Goal: Task Accomplishment & Management: Use online tool/utility

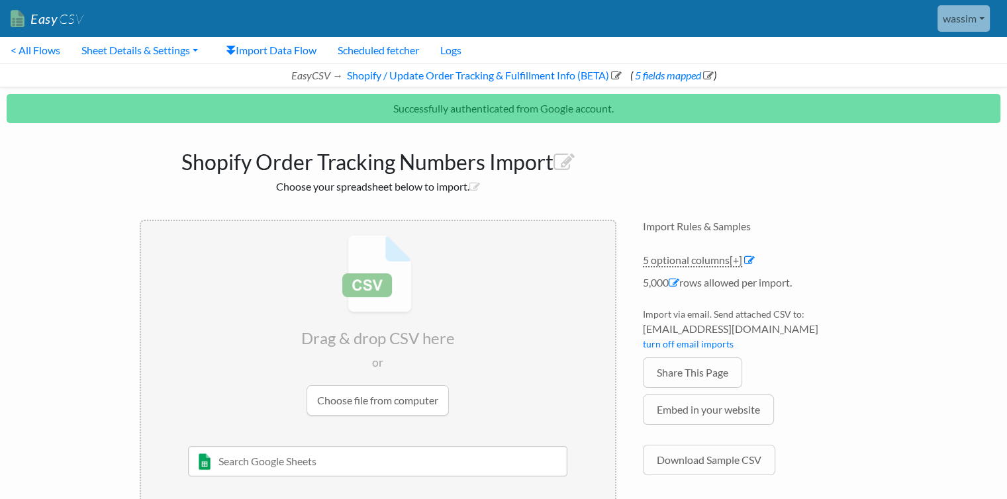
click at [399, 462] on input "text" at bounding box center [377, 461] width 379 height 30
type input "order"
click at [347, 481] on div "ORDER 24/08" at bounding box center [388, 488] width 342 height 16
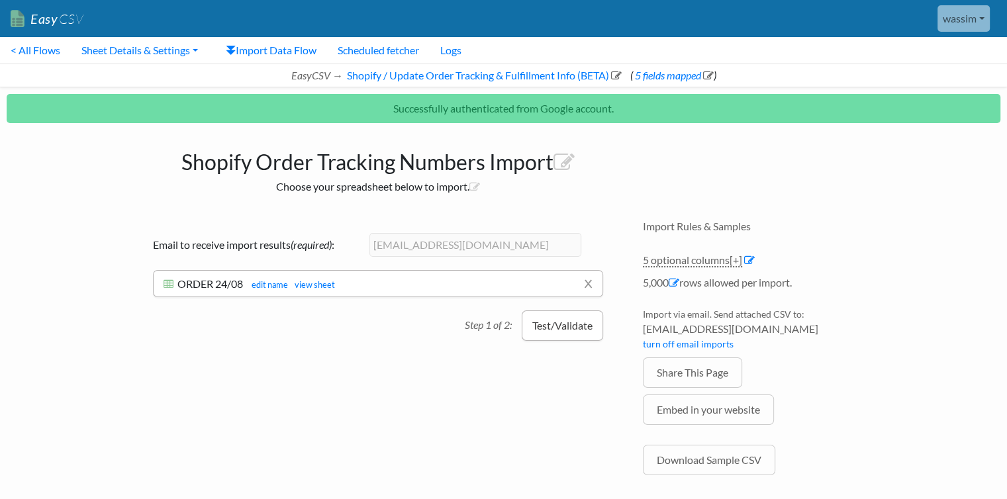
click at [564, 330] on button "Test/Validate" at bounding box center [562, 326] width 81 height 30
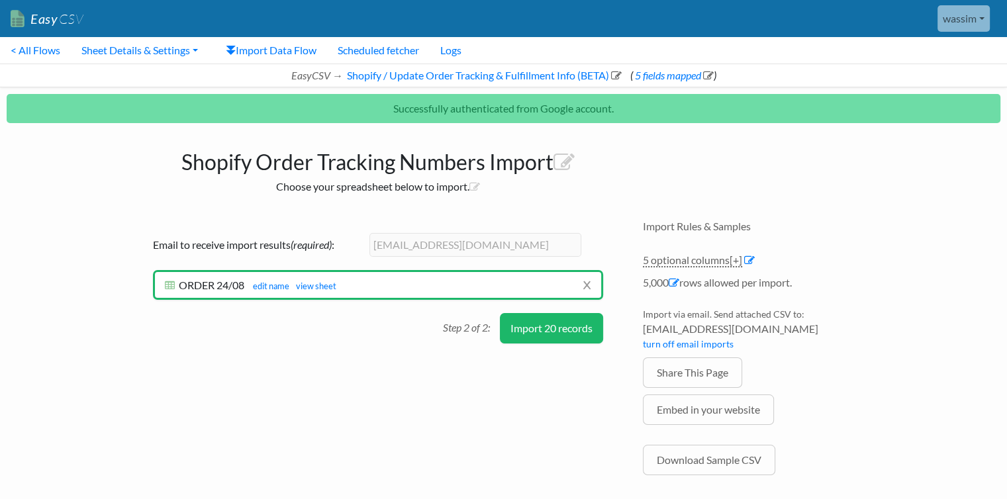
click at [567, 330] on button "Import 20 records" at bounding box center [551, 328] width 103 height 30
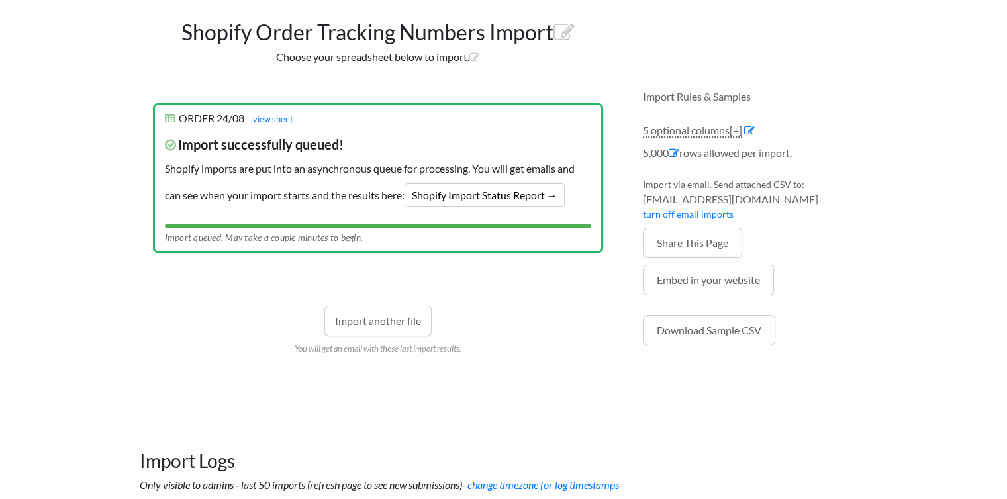
scroll to position [130, 0]
click at [375, 324] on link "Import another file" at bounding box center [377, 321] width 107 height 30
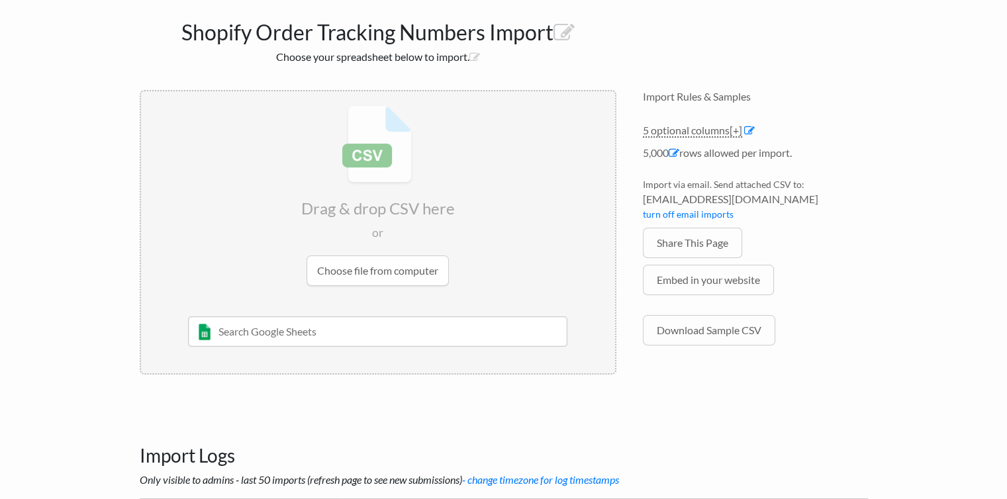
click at [385, 328] on input "text" at bounding box center [377, 332] width 379 height 30
type input "order"
click at [289, 374] on div "[PERSON_NAME]" at bounding box center [388, 373] width 342 height 14
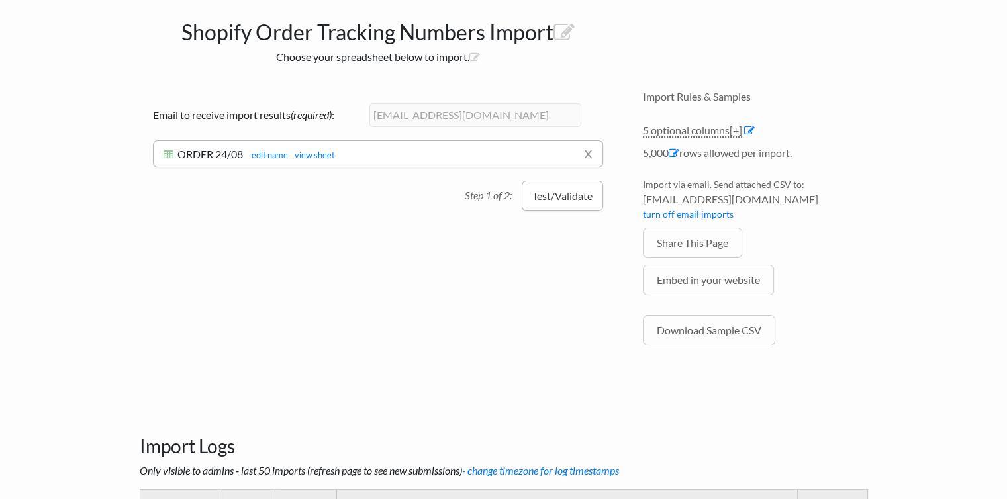
click at [569, 199] on button "Test/Validate" at bounding box center [562, 196] width 81 height 30
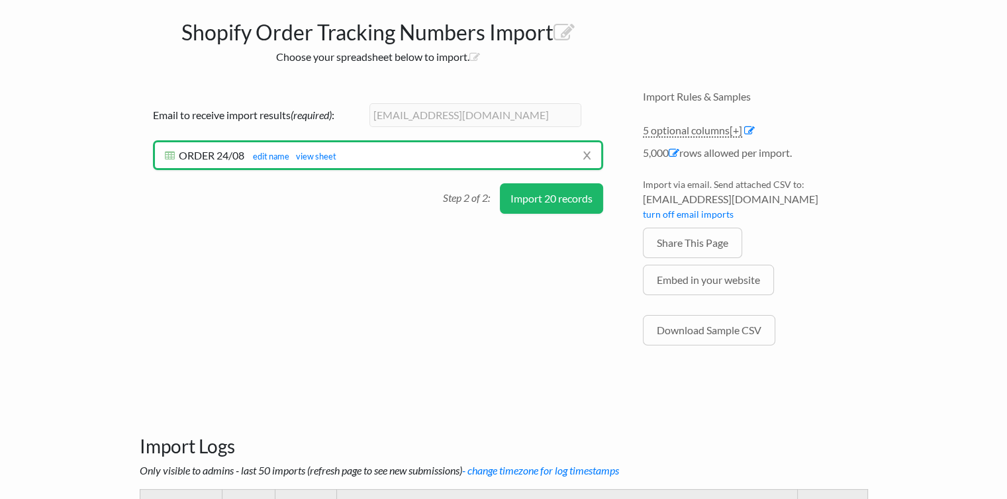
click at [569, 199] on button "Import 20 records" at bounding box center [551, 198] width 103 height 30
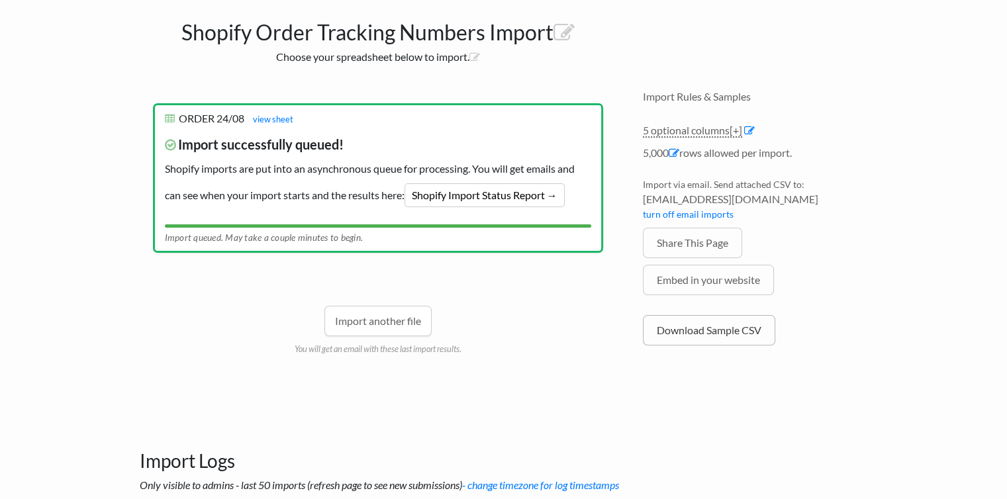
click at [730, 334] on link "Download Sample CSV" at bounding box center [709, 330] width 132 height 30
click at [400, 321] on link "Import another file" at bounding box center [377, 321] width 107 height 30
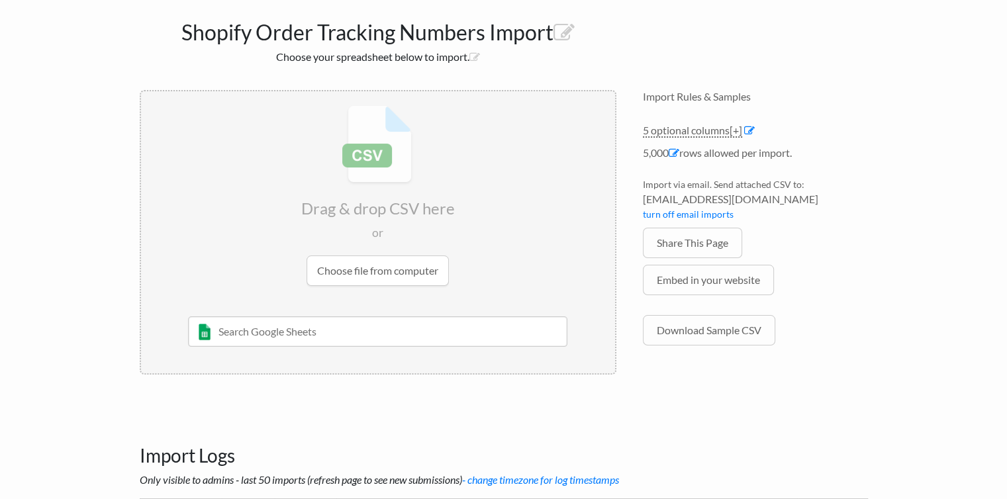
click at [342, 331] on input "text" at bounding box center [377, 332] width 379 height 30
type input "order"
click at [311, 359] on div "ORDER 24/08" at bounding box center [388, 358] width 342 height 16
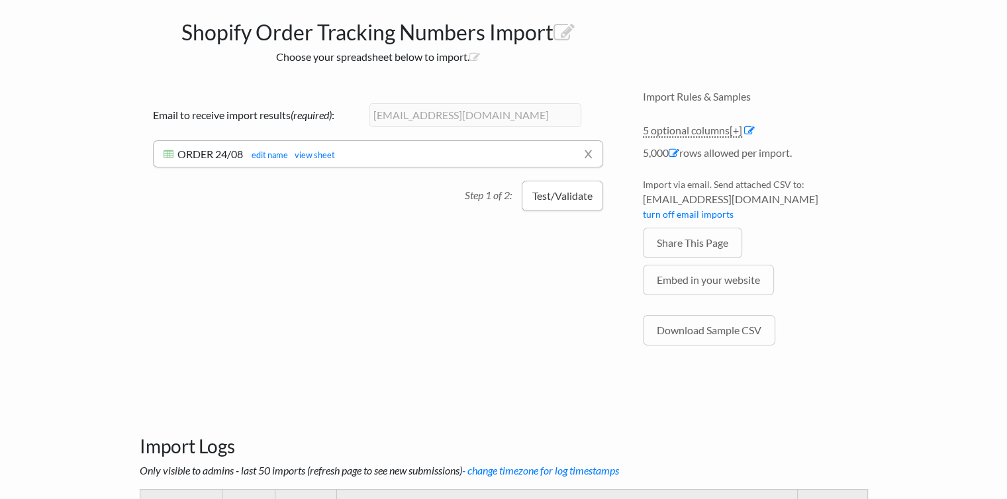
click at [568, 203] on button "Test/Validate" at bounding box center [562, 196] width 81 height 30
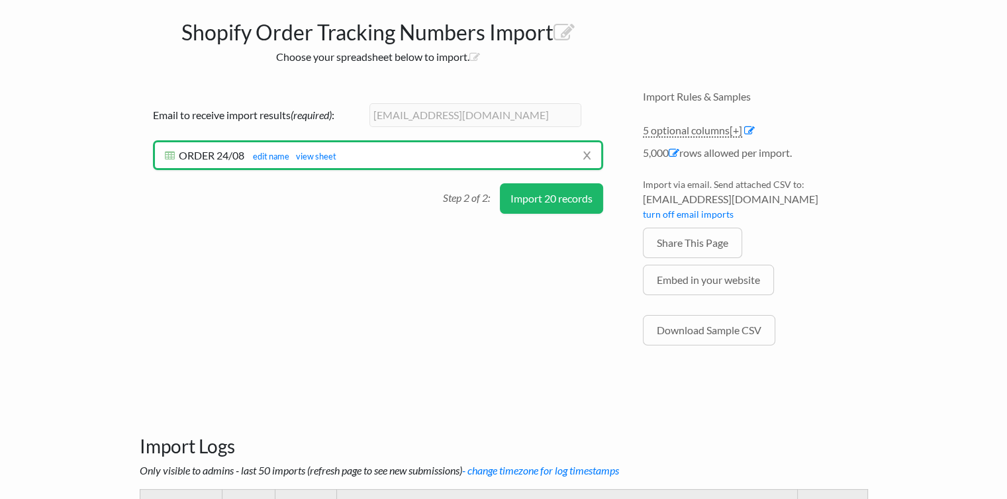
click at [568, 203] on button "Import 20 records" at bounding box center [551, 198] width 103 height 30
